Goal: Task Accomplishment & Management: Complete application form

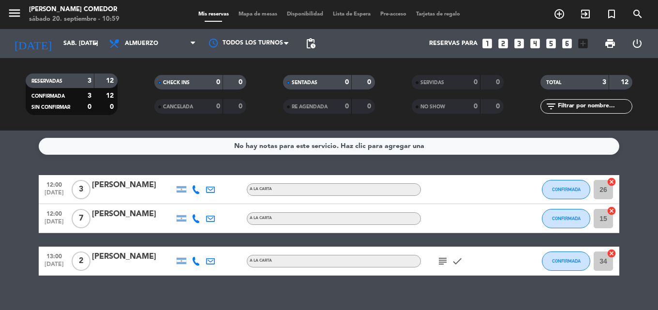
click at [442, 258] on icon "subject" at bounding box center [443, 261] width 12 height 12
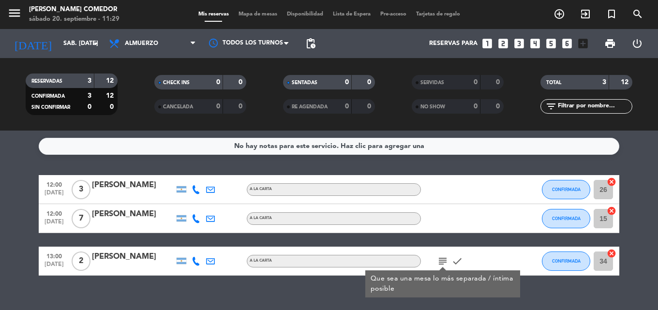
click at [463, 165] on div "No hay notas para este servicio. Haz clic para agregar una 12:00 [DATE] 3 [PERS…" at bounding box center [329, 221] width 658 height 180
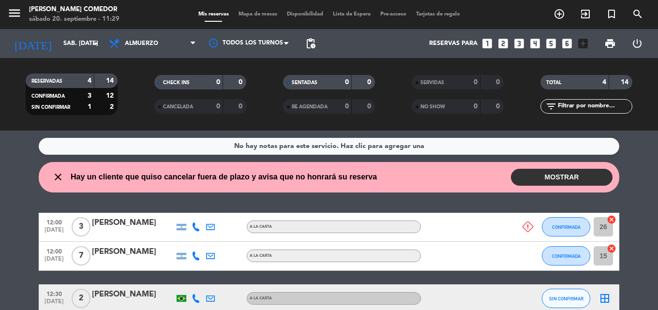
click at [572, 176] on button "MOSTRAR" at bounding box center [562, 177] width 102 height 17
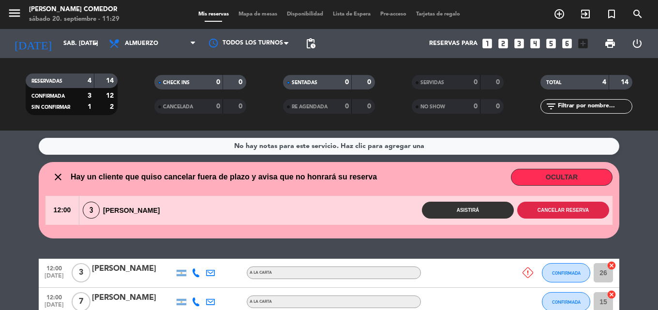
click at [571, 215] on button "Cancelar reserva" at bounding box center [563, 210] width 92 height 17
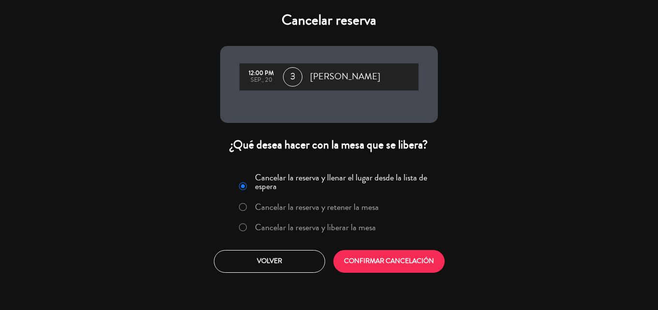
click at [306, 223] on label "Cancelar la reserva y liberar la mesa" at bounding box center [315, 227] width 121 height 9
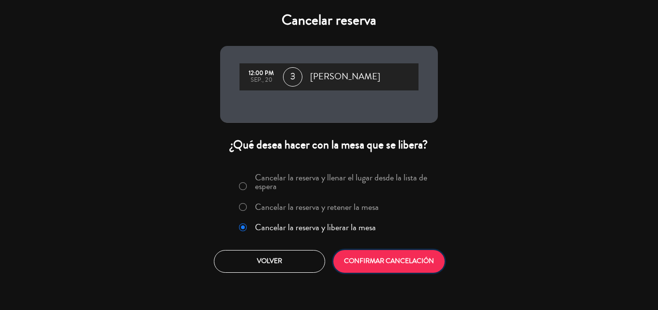
click at [374, 255] on button "CONFIRMAR CANCELACIÓN" at bounding box center [388, 261] width 111 height 23
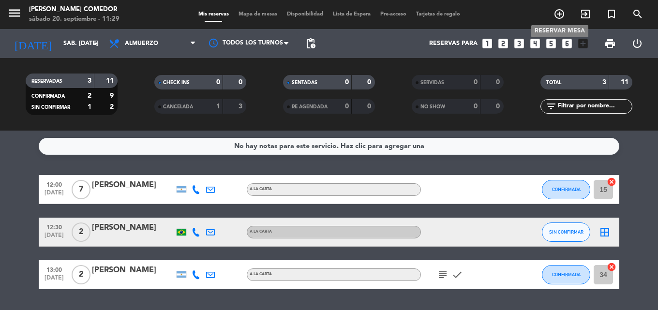
click at [562, 14] on icon "add_circle_outline" at bounding box center [560, 14] width 12 height 12
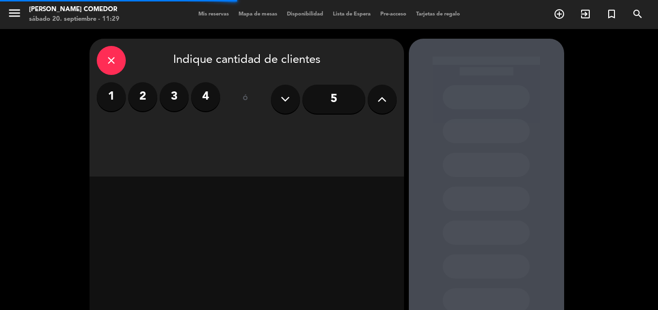
click at [341, 105] on input "5" at bounding box center [333, 99] width 63 height 29
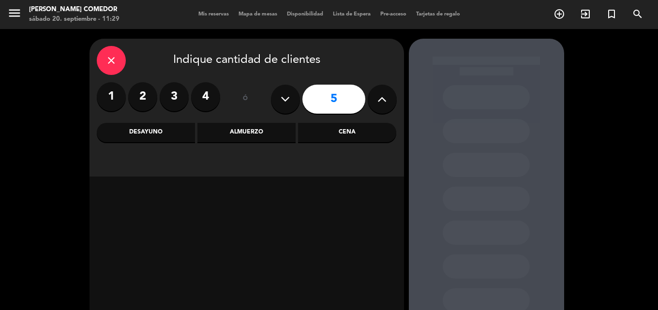
click at [259, 136] on div "Almuerzo" at bounding box center [246, 132] width 98 height 19
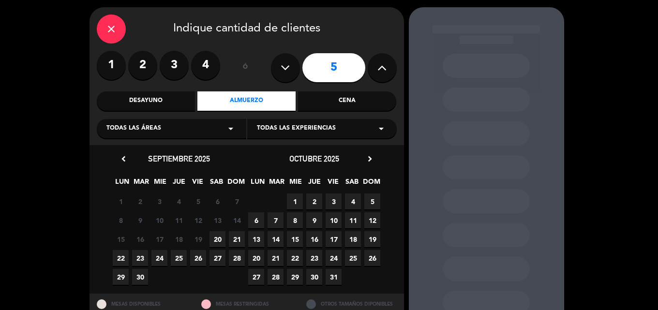
scroll to position [48, 0]
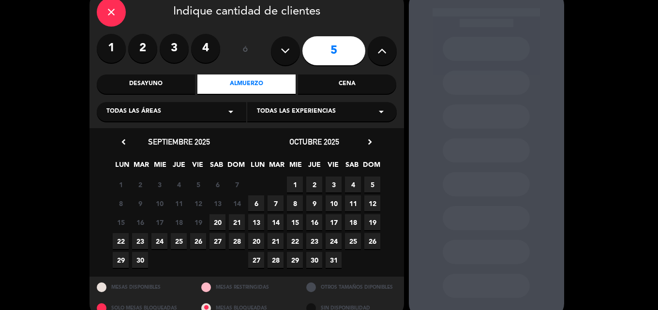
click at [216, 223] on span "20" at bounding box center [218, 222] width 16 height 16
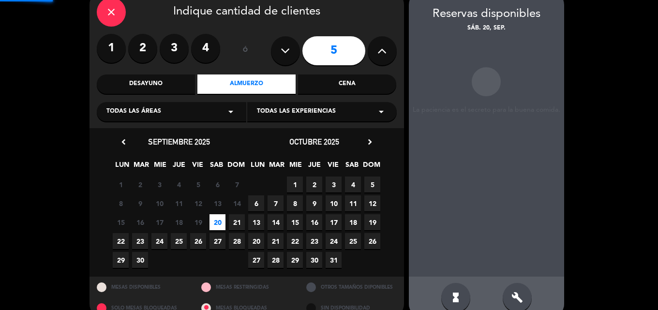
scroll to position [39, 0]
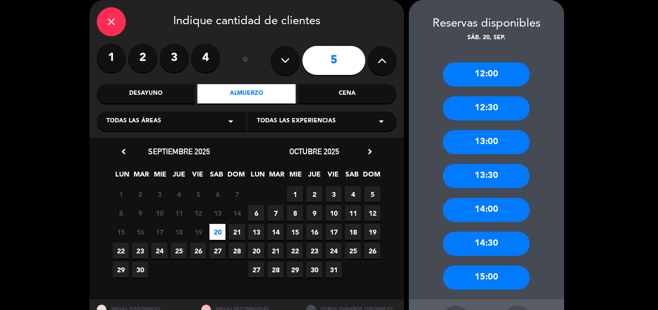
click at [513, 105] on div "12:30" at bounding box center [486, 108] width 87 height 24
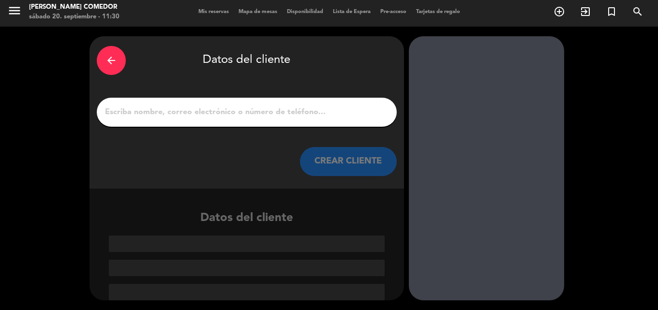
scroll to position [2, 0]
click at [167, 120] on div at bounding box center [247, 112] width 300 height 29
click at [174, 97] on div "arrow_back Datos del cliente CREAR CLIENTE" at bounding box center [247, 112] width 315 height 152
click at [160, 117] on input "1" at bounding box center [246, 112] width 285 height 14
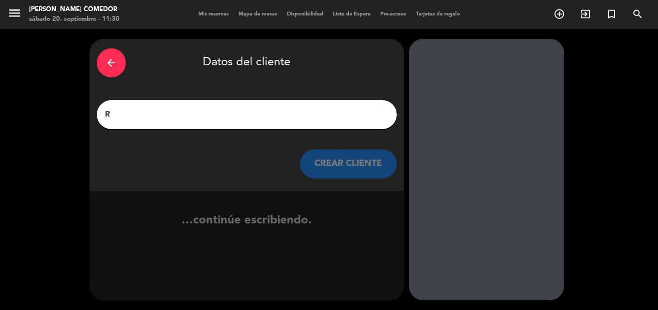
scroll to position [0, 0]
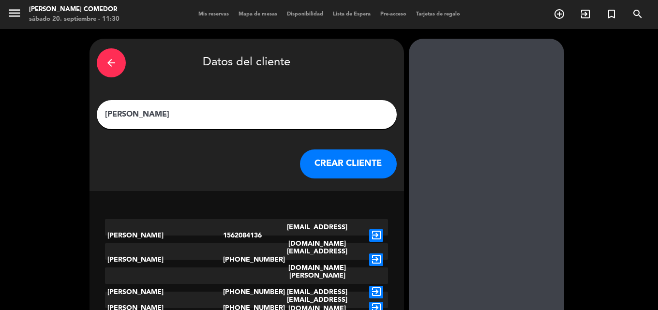
type input "[PERSON_NAME]"
click at [342, 182] on div "arrow_back Datos del cliente [PERSON_NAME] CLIENTE" at bounding box center [247, 115] width 315 height 152
click at [337, 172] on button "CREAR CLIENTE" at bounding box center [348, 164] width 97 height 29
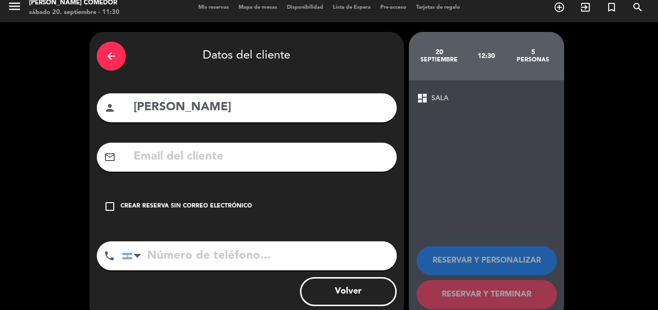
scroll to position [27, 0]
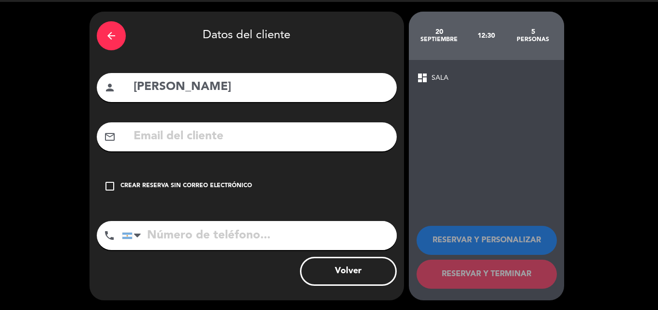
click at [135, 184] on div "Crear reserva sin correo electrónico" at bounding box center [186, 186] width 132 height 10
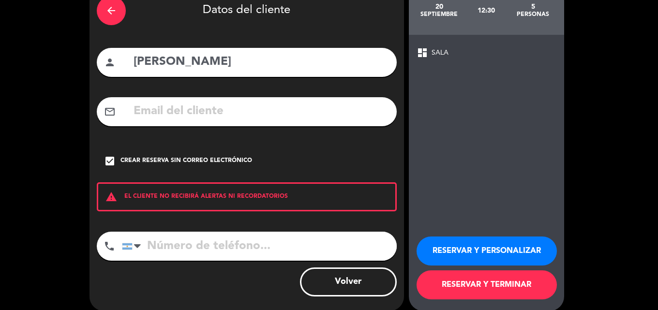
scroll to position [63, 0]
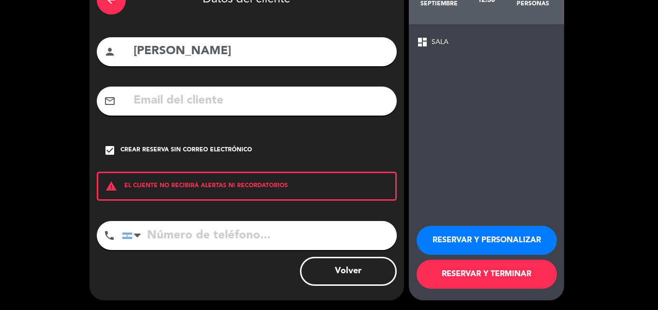
click at [479, 250] on button "RESERVAR Y PERSONALIZAR" at bounding box center [487, 240] width 140 height 29
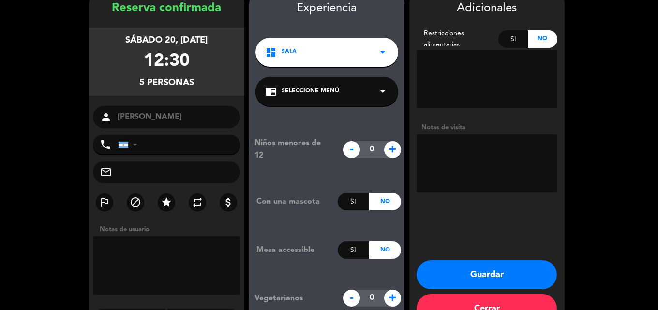
scroll to position [77, 0]
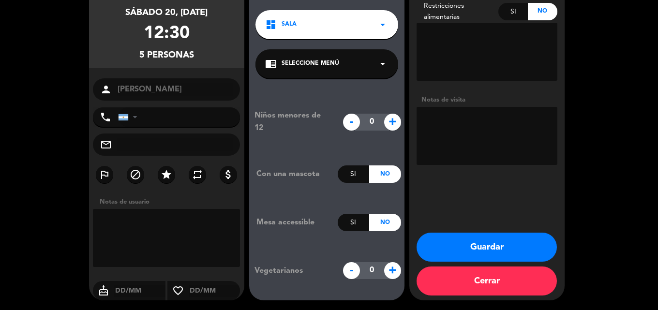
click at [462, 243] on button "Guardar" at bounding box center [487, 247] width 140 height 29
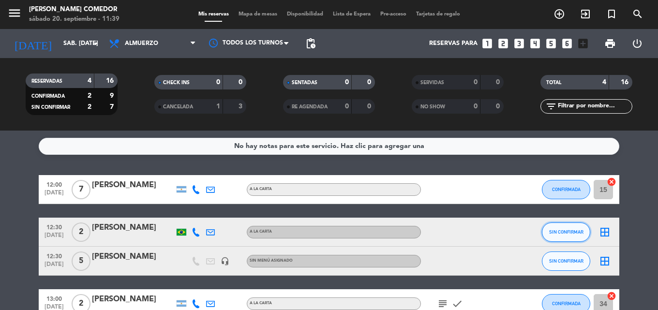
click at [573, 232] on span "SIN CONFIRMAR" at bounding box center [566, 231] width 34 height 5
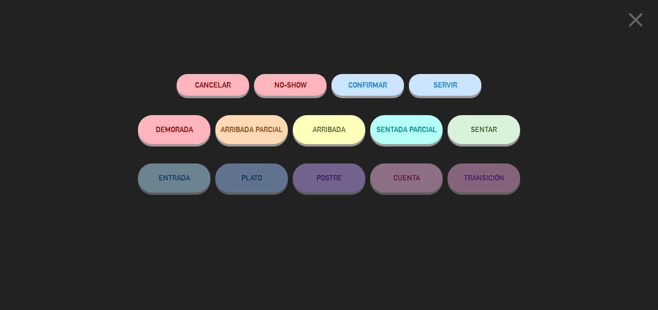
click at [356, 91] on button "CONFIRMAR" at bounding box center [367, 85] width 73 height 22
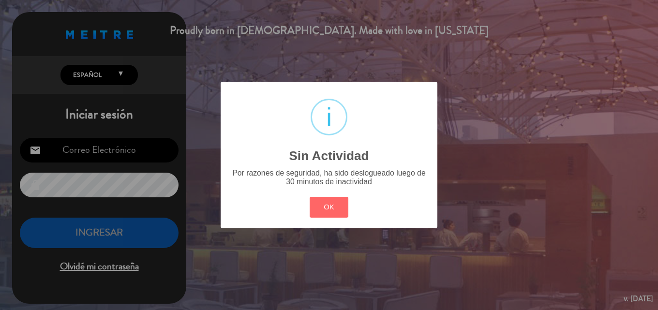
type input "[EMAIL_ADDRESS][DOMAIN_NAME]"
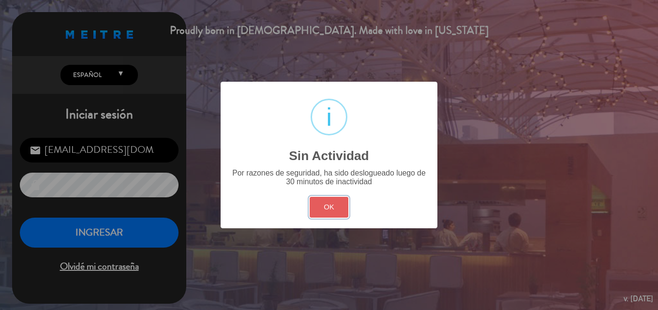
click at [314, 204] on button "OK" at bounding box center [329, 207] width 39 height 21
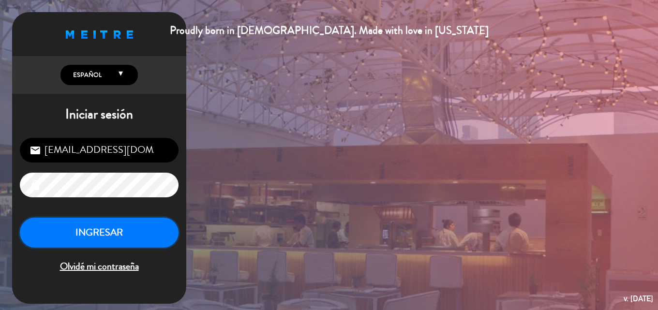
click at [102, 236] on button "INGRESAR" at bounding box center [99, 233] width 159 height 30
